Goal: Task Accomplishment & Management: Complete application form

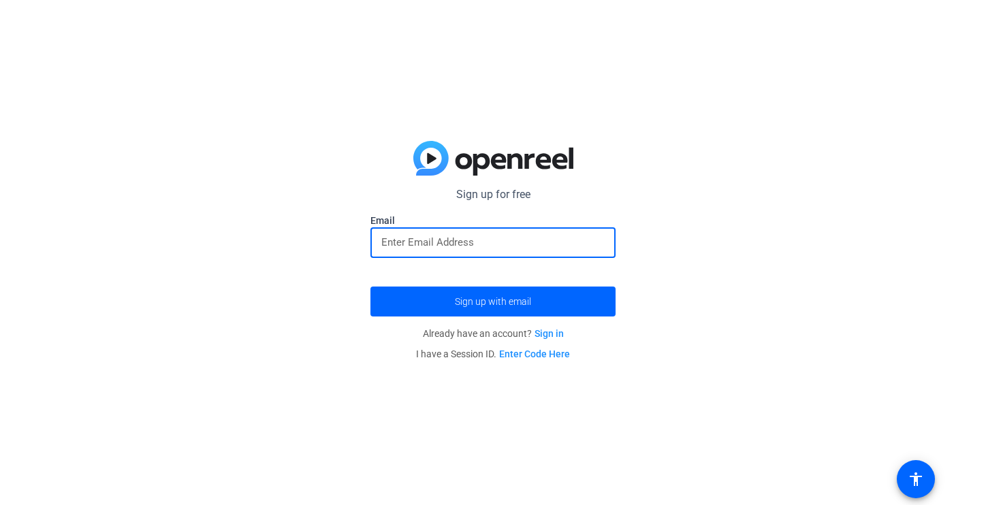
click at [408, 238] on input "email" at bounding box center [492, 242] width 223 height 16
type input "[EMAIL_ADDRESS][DOMAIN_NAME]"
click at [417, 299] on span "submit" at bounding box center [492, 301] width 245 height 33
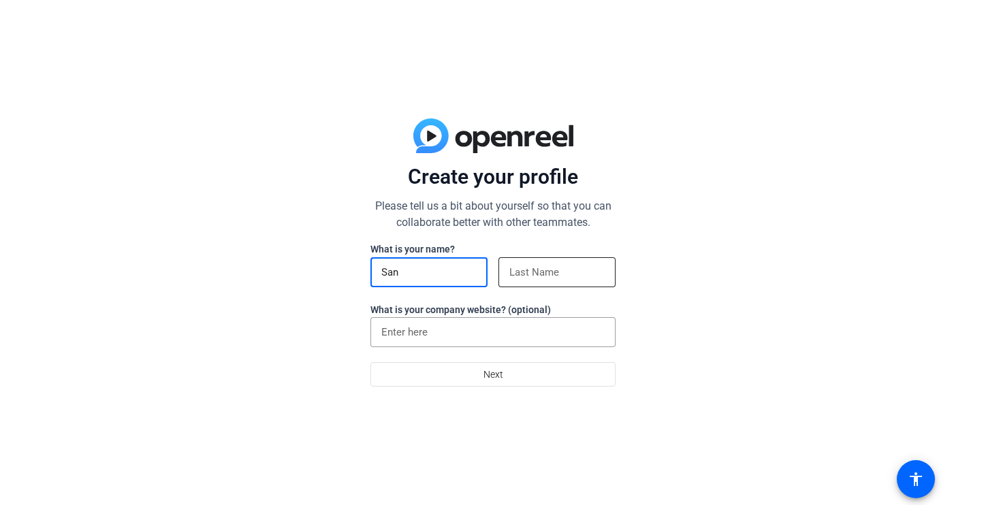
type input "San"
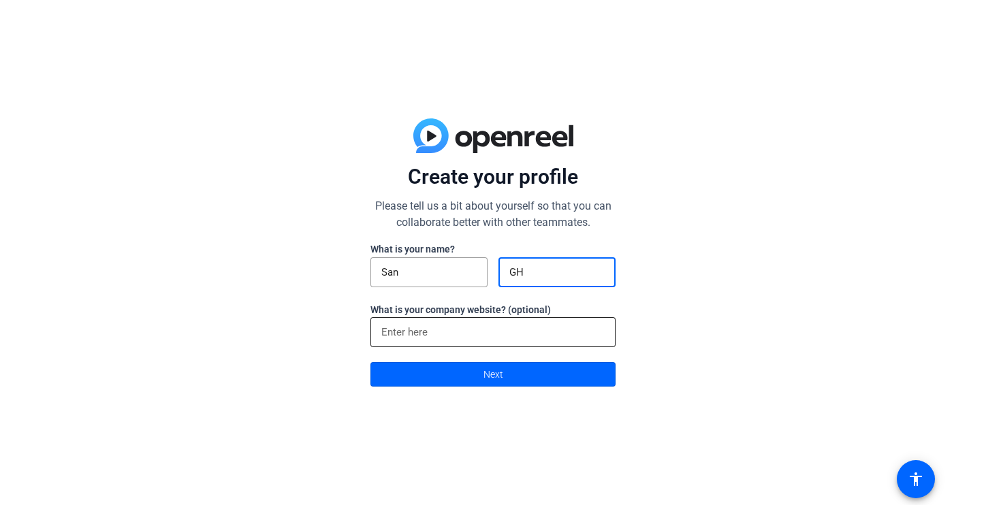
type input "GH"
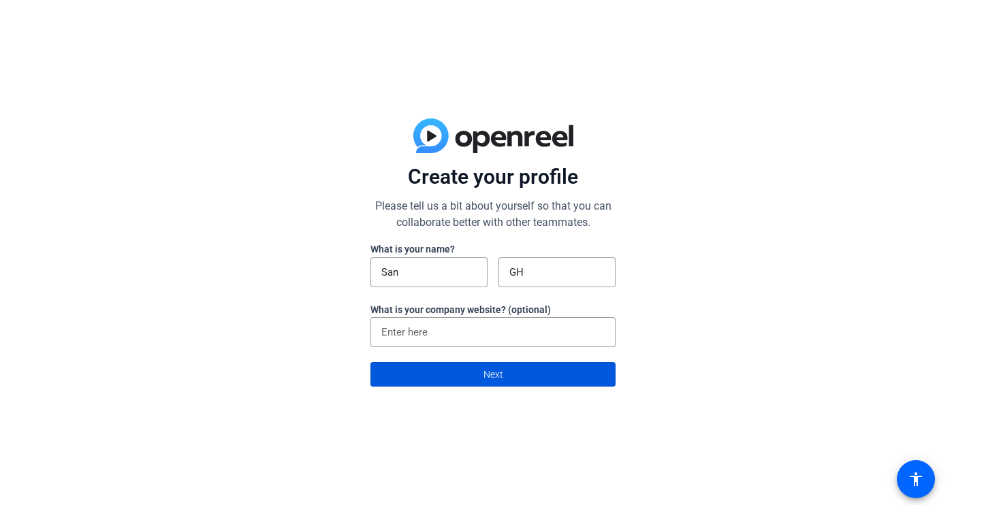
click at [477, 371] on span at bounding box center [493, 374] width 244 height 33
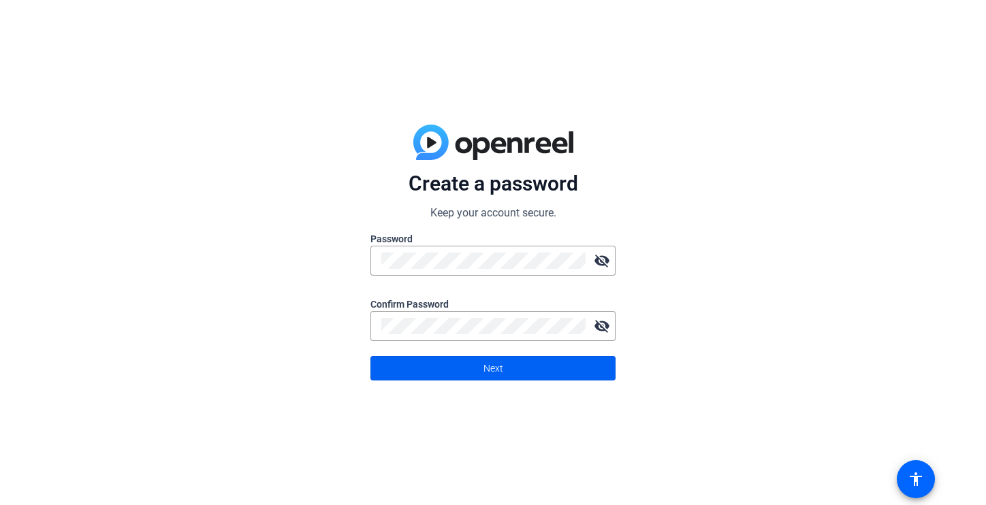
click at [487, 374] on span "Next" at bounding box center [493, 368] width 20 height 26
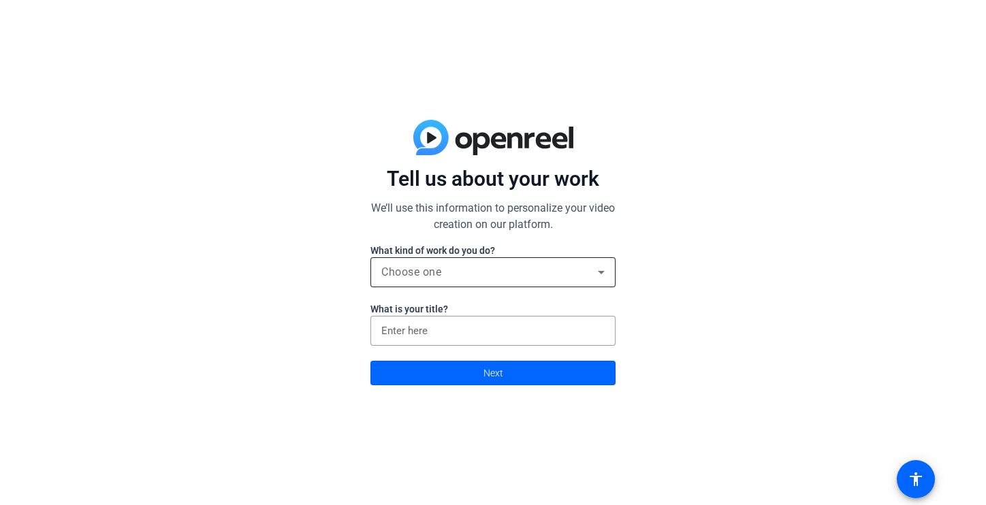
click at [472, 261] on div "Choose one" at bounding box center [492, 272] width 223 height 30
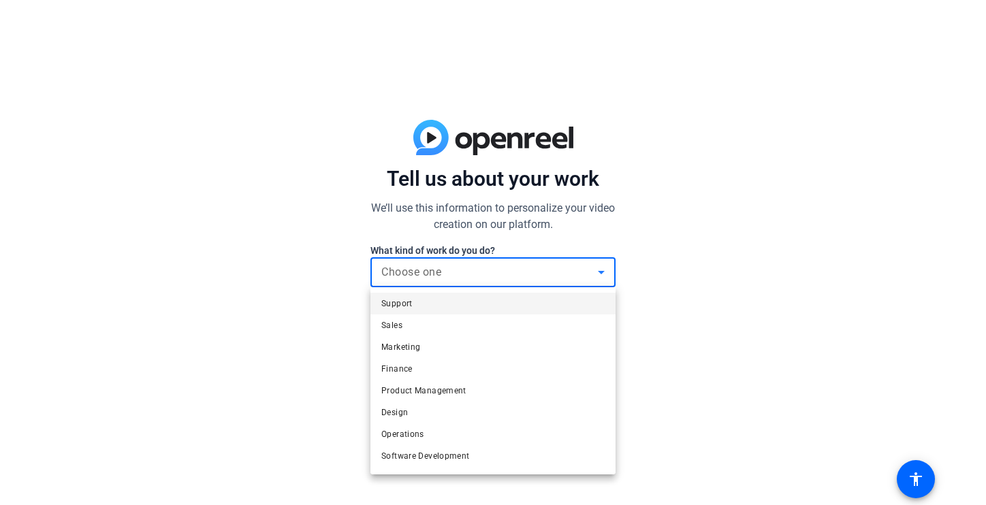
click at [472, 261] on div at bounding box center [493, 252] width 986 height 505
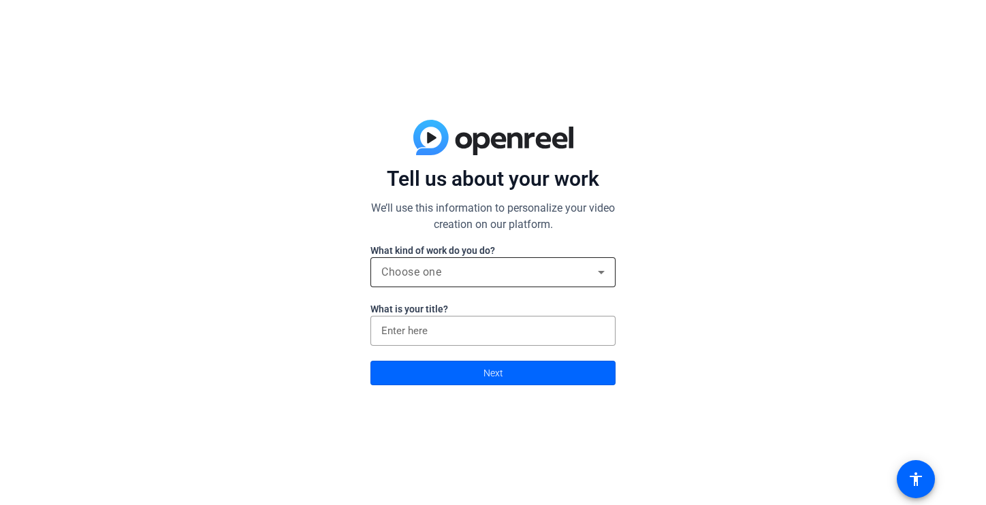
click at [477, 274] on div "Choose one" at bounding box center [489, 272] width 216 height 16
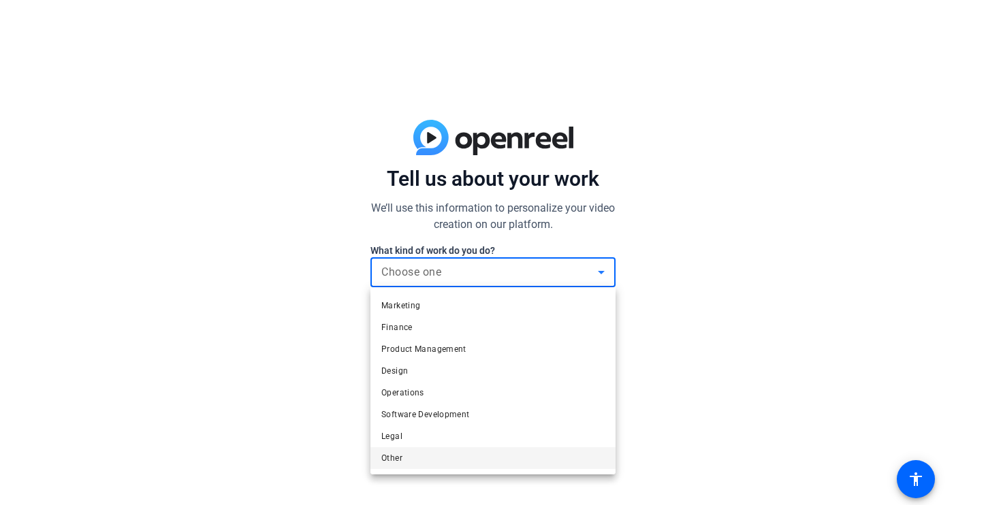
click at [436, 463] on mat-option "Other" at bounding box center [492, 458] width 245 height 22
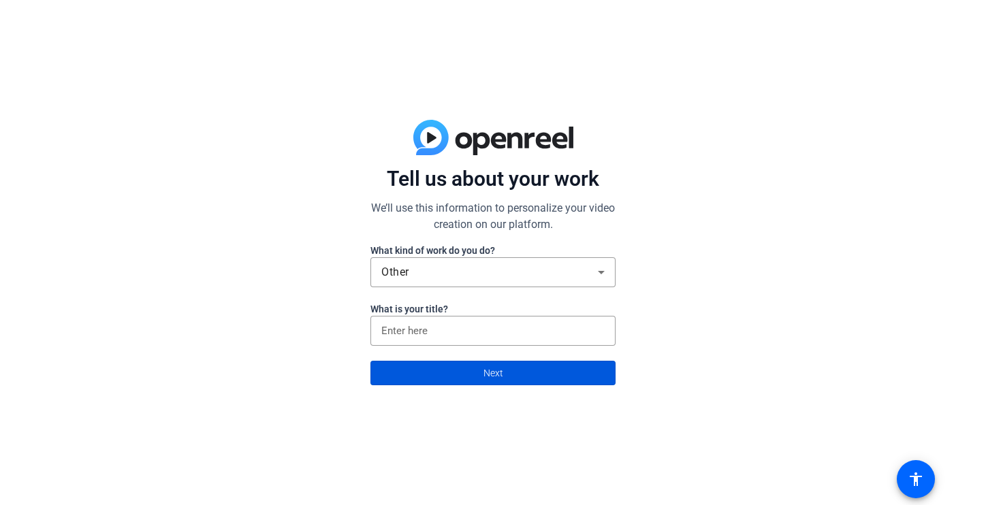
click at [455, 373] on span at bounding box center [493, 373] width 244 height 33
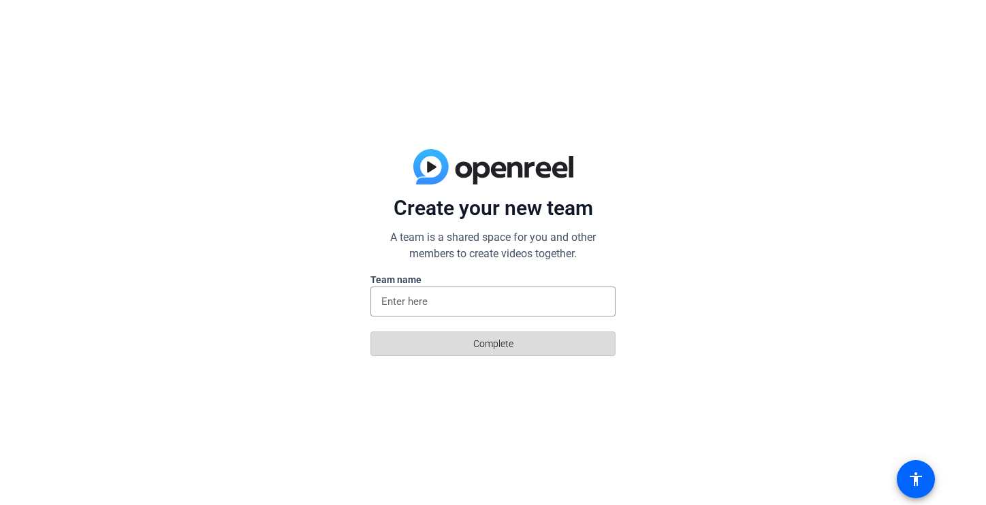
click at [504, 344] on span "Complete" at bounding box center [493, 344] width 40 height 26
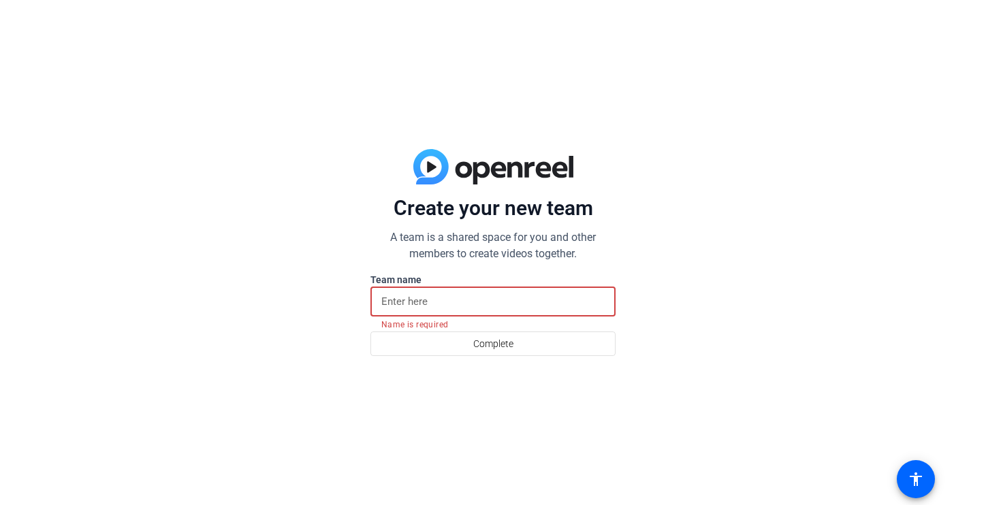
click at [479, 306] on input at bounding box center [492, 301] width 223 height 16
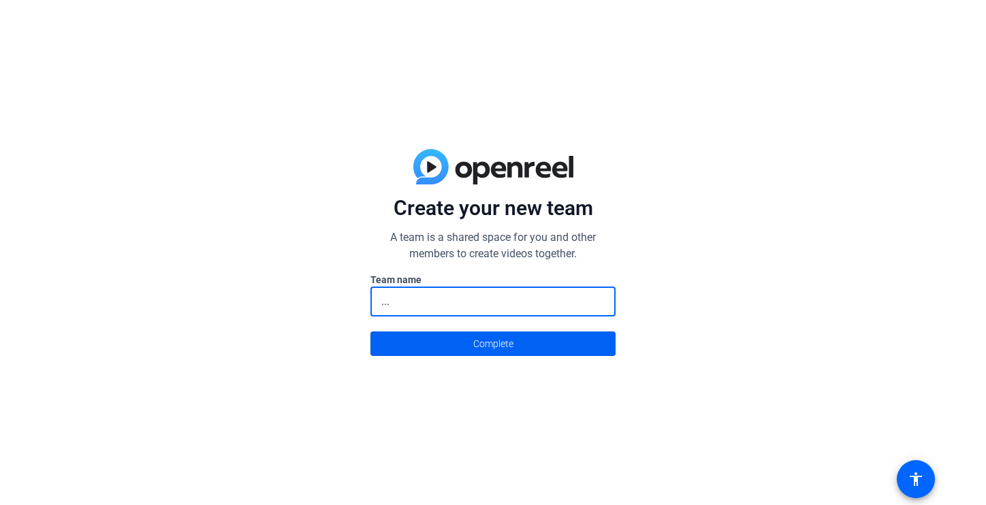
type input "..."
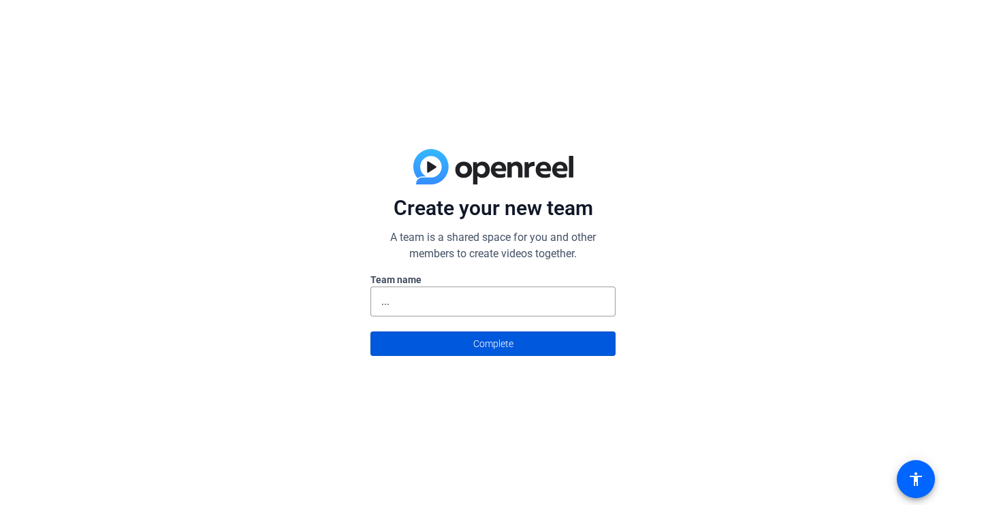
click at [521, 336] on span at bounding box center [493, 343] width 244 height 33
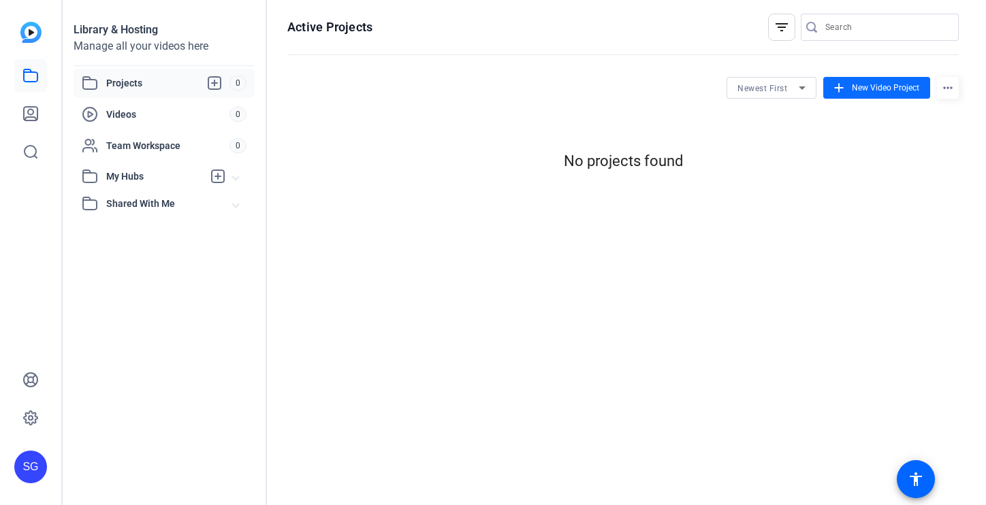
click at [852, 84] on span "New Video Project" at bounding box center [885, 88] width 67 height 12
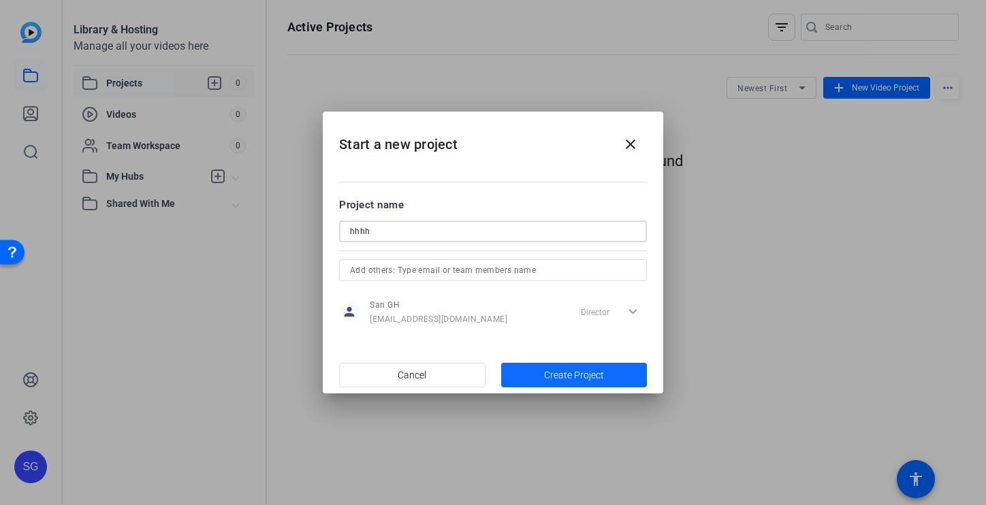
type input "hhhh"
click at [573, 379] on span "Create Project" at bounding box center [574, 375] width 60 height 14
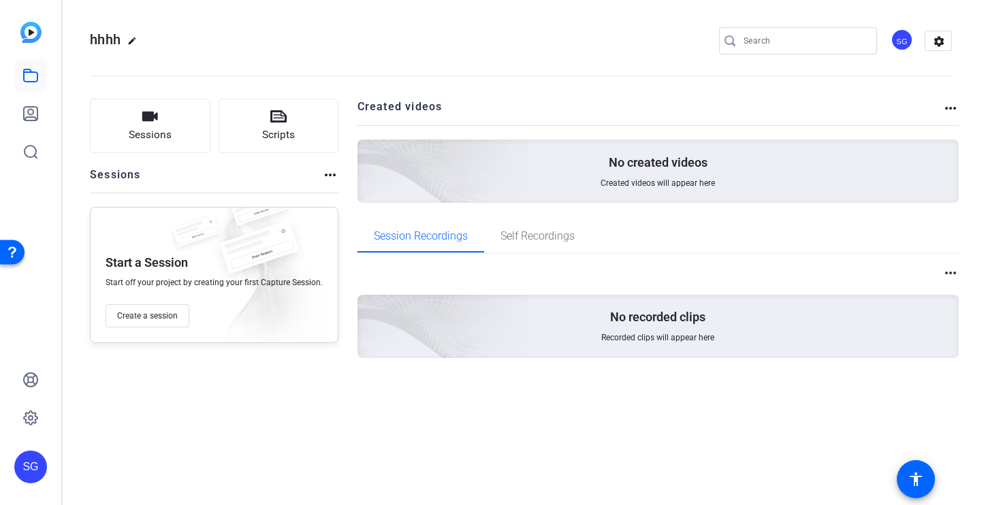
click at [427, 159] on img at bounding box center [367, 152] width 325 height 295
click at [180, 321] on button "Create a session" at bounding box center [148, 315] width 84 height 23
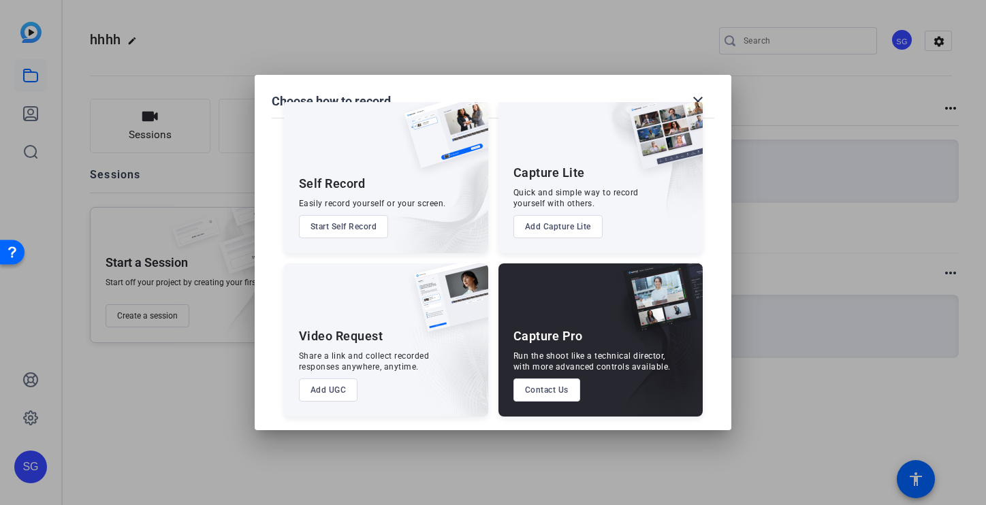
scroll to position [29, 0]
click at [697, 97] on mat-icon "close" at bounding box center [698, 101] width 16 height 16
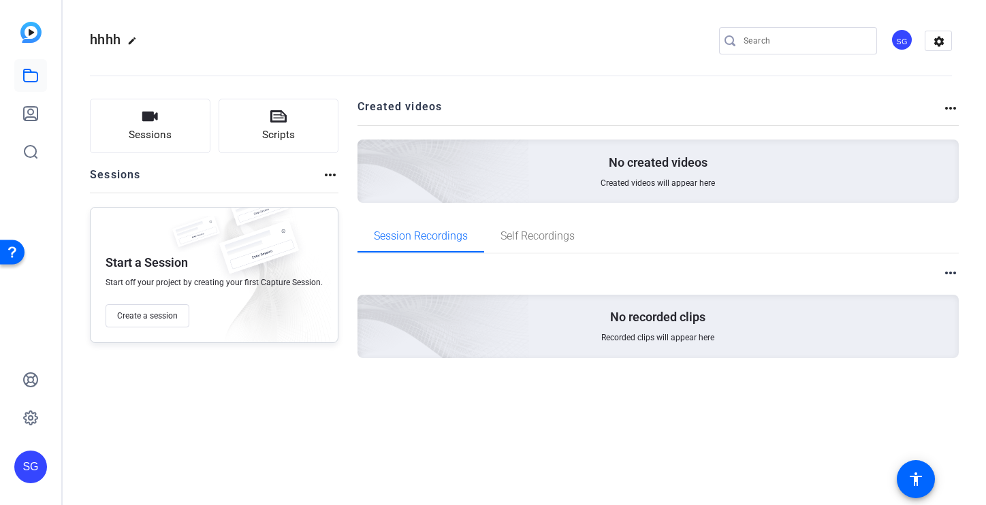
scroll to position [0, 0]
